Goal: Task Accomplishment & Management: Manage account settings

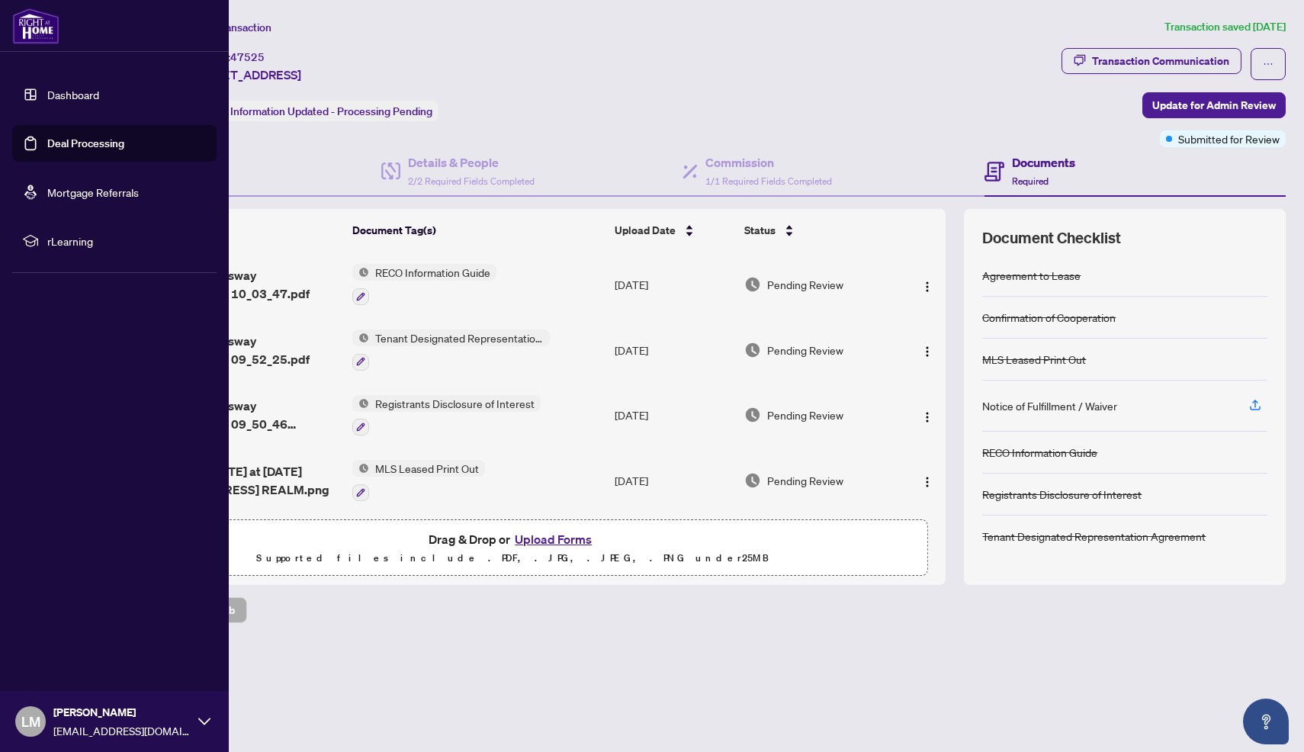
click at [35, 19] on img at bounding box center [35, 26] width 47 height 37
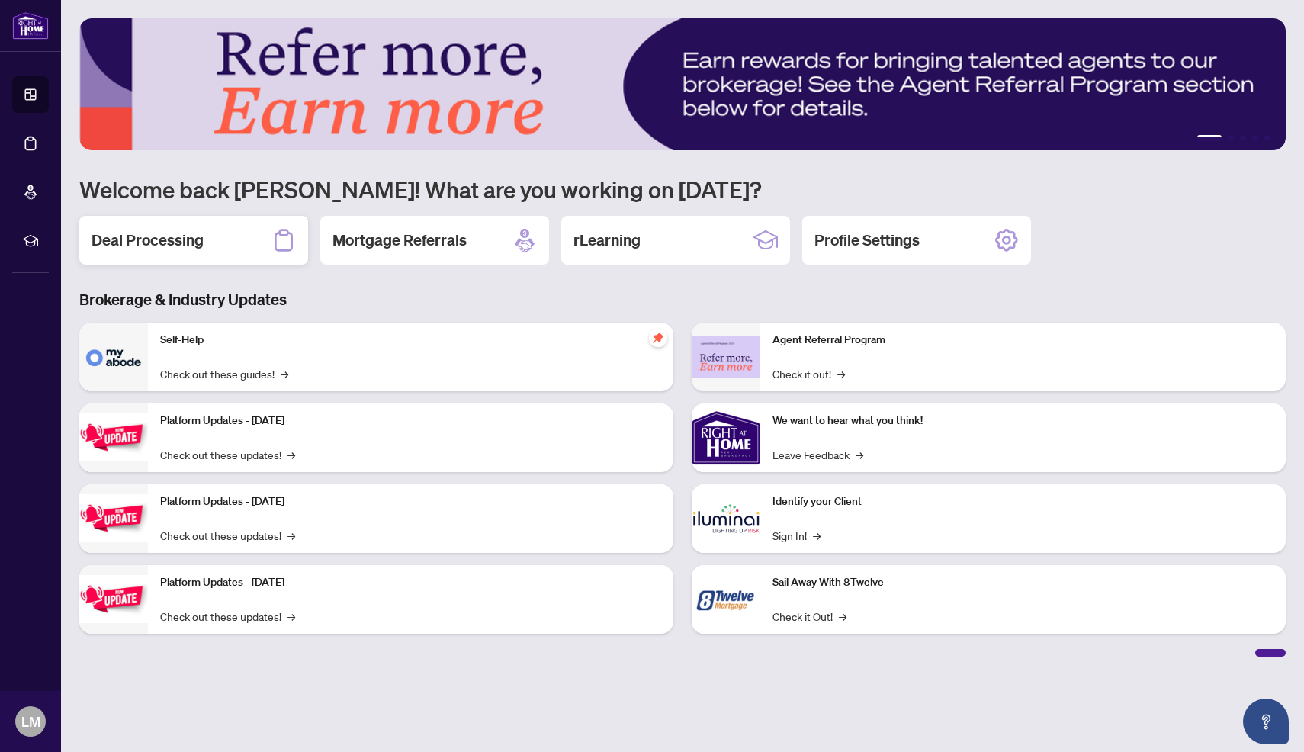
click at [239, 249] on div "Deal Processing" at bounding box center [193, 240] width 229 height 49
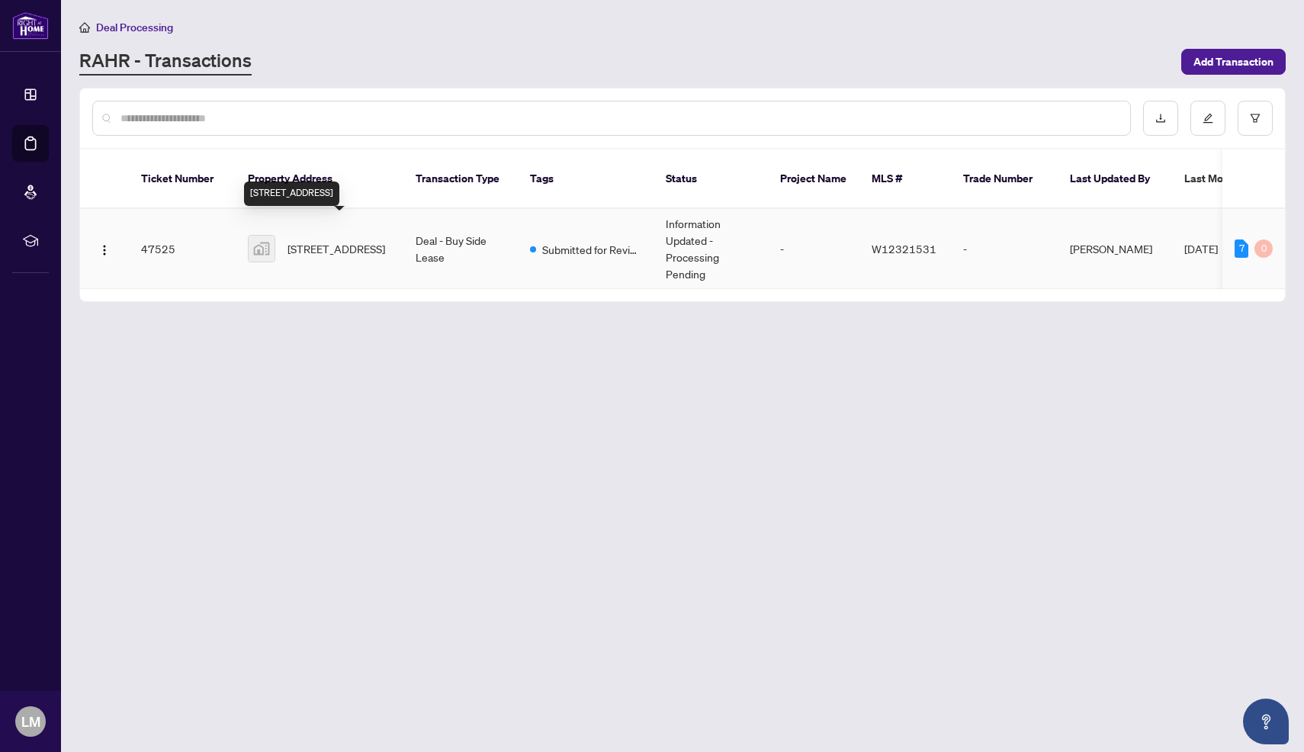
click at [321, 240] on span "[STREET_ADDRESS]" at bounding box center [336, 248] width 98 height 17
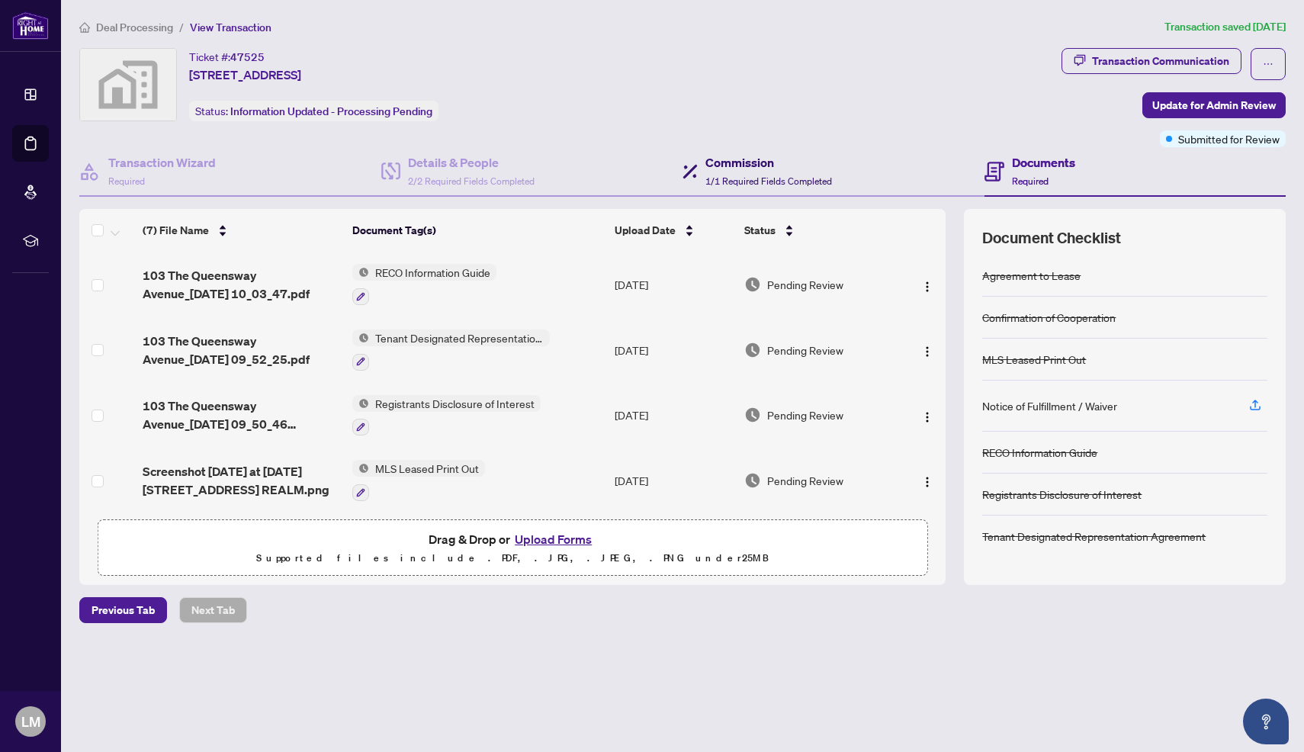
click at [732, 177] on span "1/1 Required Fields Completed" at bounding box center [768, 180] width 127 height 11
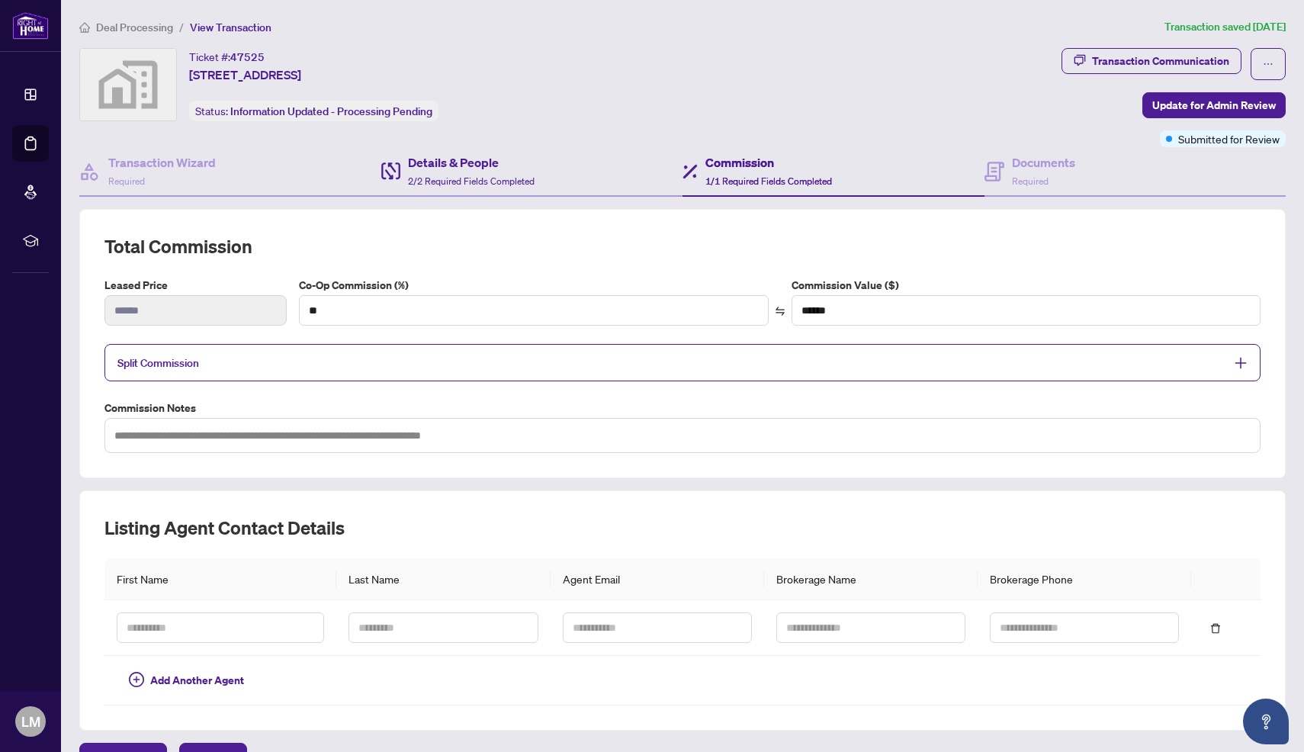
click at [421, 191] on div "Details & People 2/2 Required Fields Completed" at bounding box center [532, 172] width 302 height 50
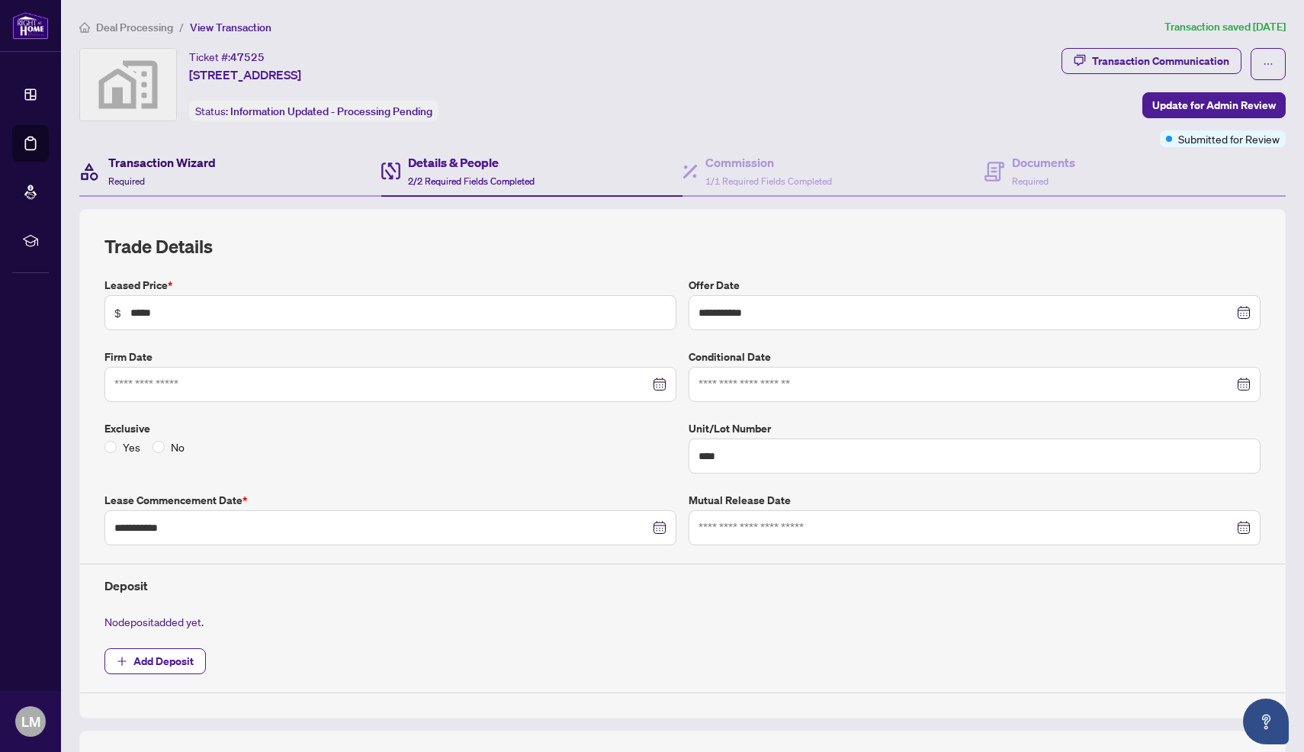
click at [194, 180] on div "Transaction Wizard Required" at bounding box center [162, 171] width 108 height 36
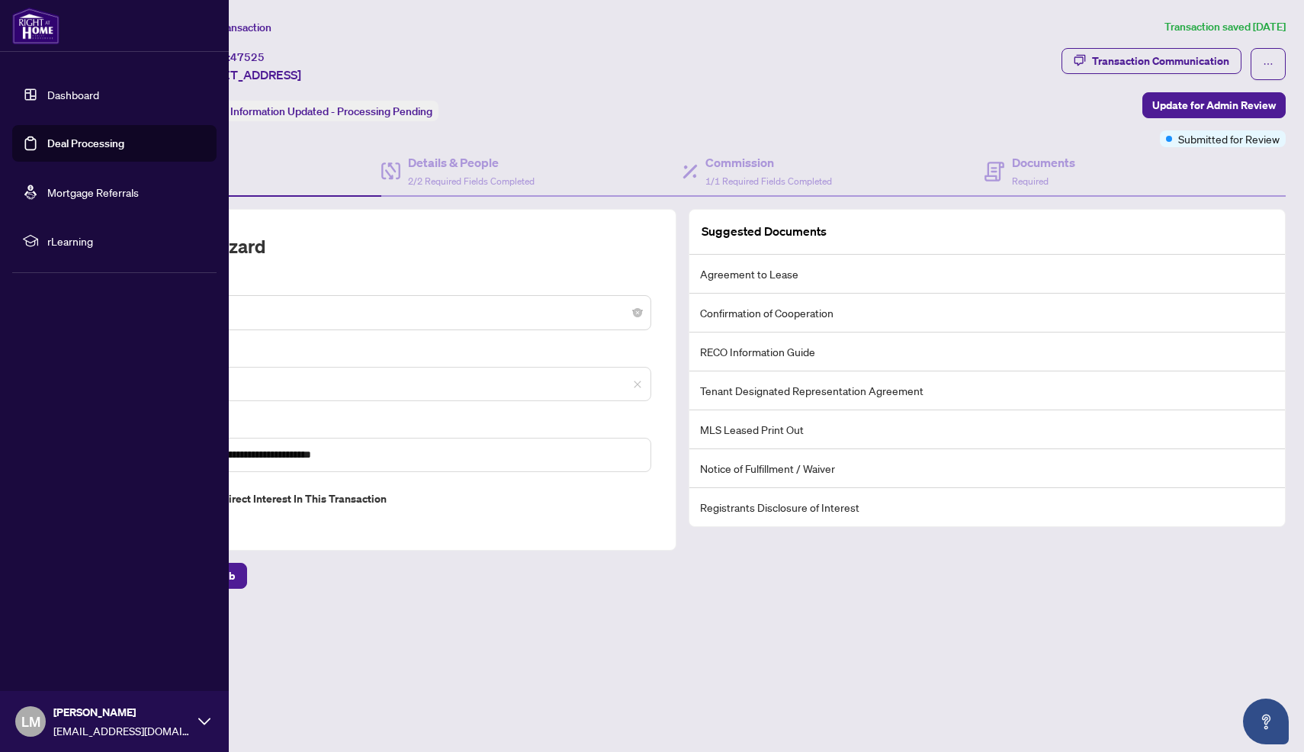
click at [64, 95] on link "Dashboard" at bounding box center [73, 95] width 52 height 14
